Goal: Task Accomplishment & Management: Manage account settings

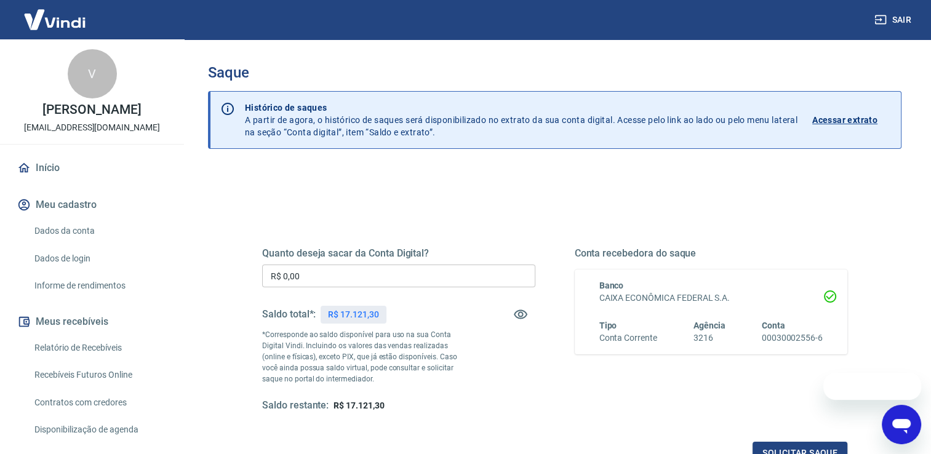
click at [459, 278] on input "R$ 0,00" at bounding box center [398, 276] width 273 height 23
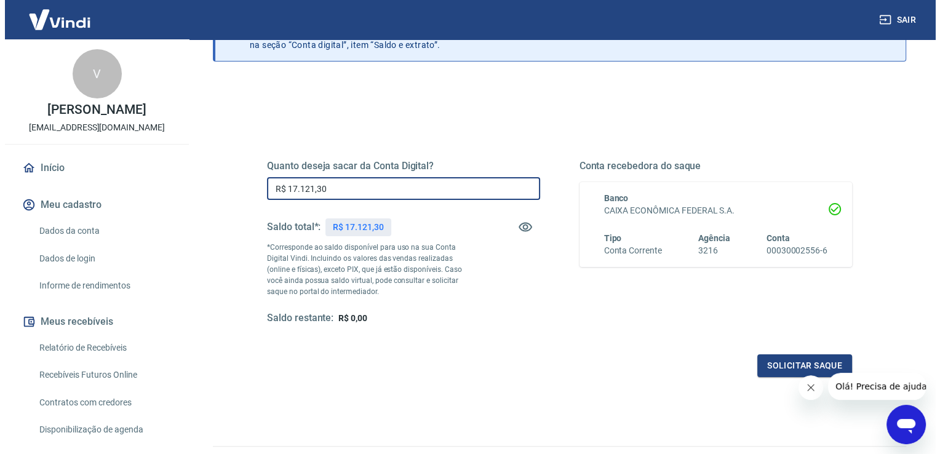
scroll to position [89, 0]
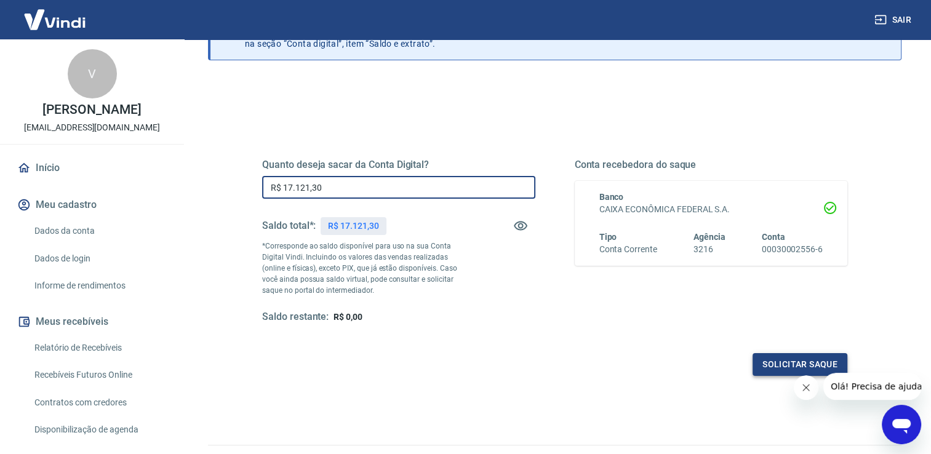
type input "R$ 17.121,30"
click at [805, 364] on button "Solicitar saque" at bounding box center [800, 364] width 95 height 23
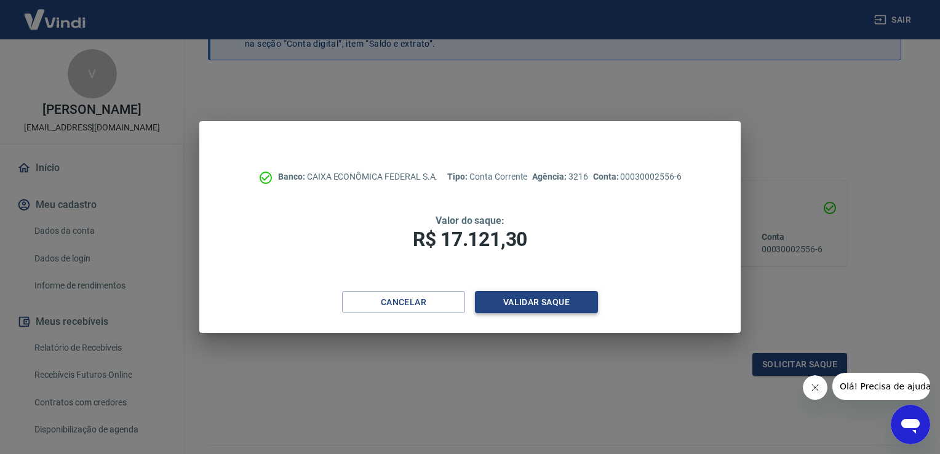
click at [556, 304] on button "Validar saque" at bounding box center [536, 302] width 123 height 23
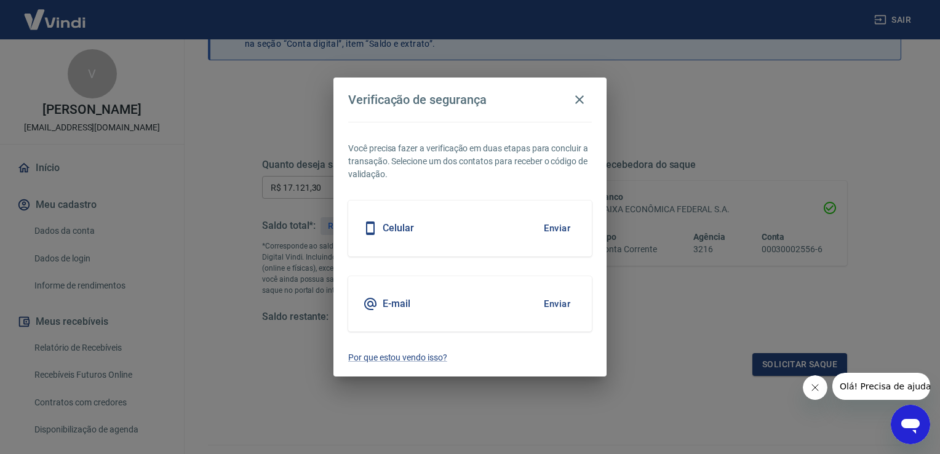
click at [557, 230] on button "Enviar" at bounding box center [557, 228] width 40 height 26
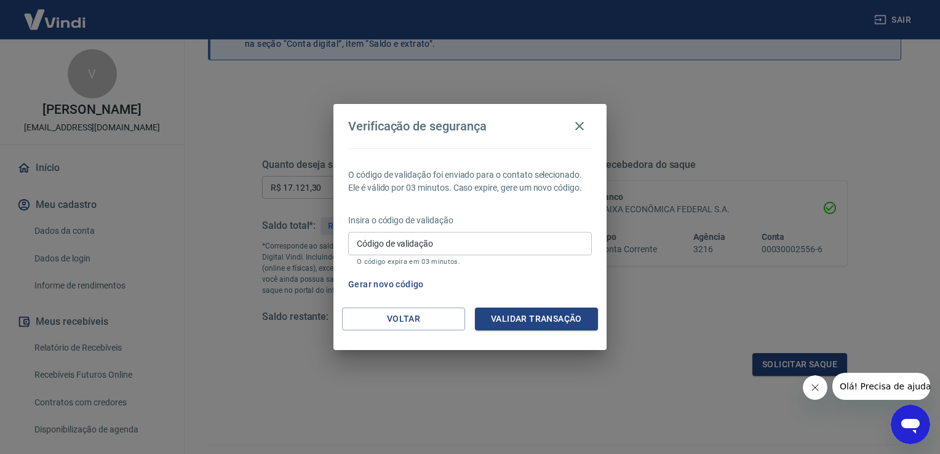
click at [492, 239] on input "Código de validação" at bounding box center [470, 243] width 244 height 23
type input "279365"
click at [565, 322] on button "Validar transação" at bounding box center [536, 319] width 123 height 23
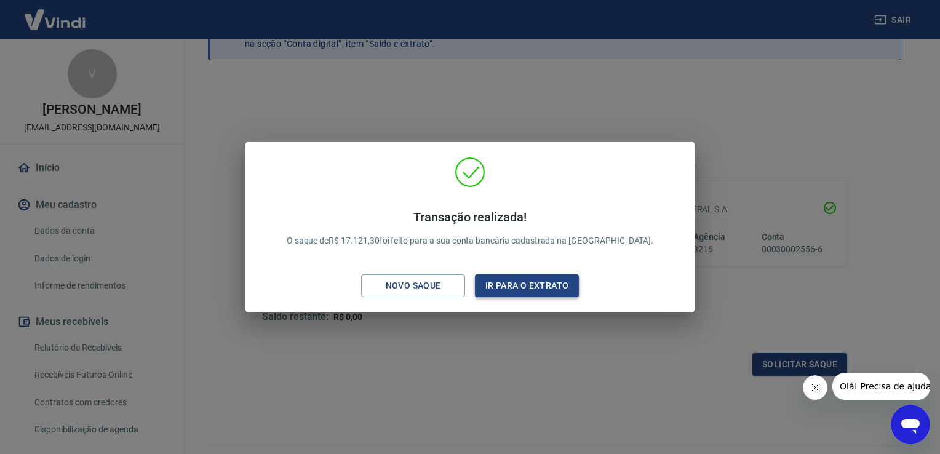
click at [549, 292] on button "Ir para o extrato" at bounding box center [527, 285] width 104 height 23
